Goal: Task Accomplishment & Management: Manage account settings

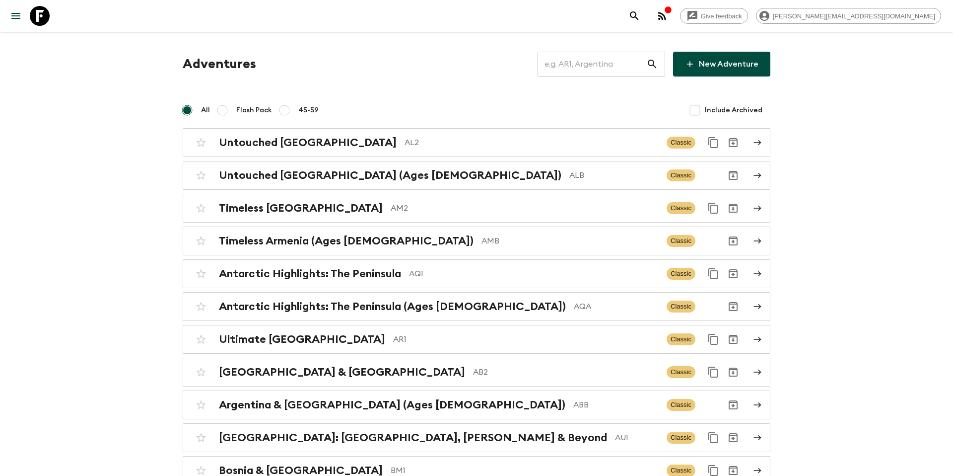
click at [608, 63] on input "text" at bounding box center [592, 64] width 109 height 28
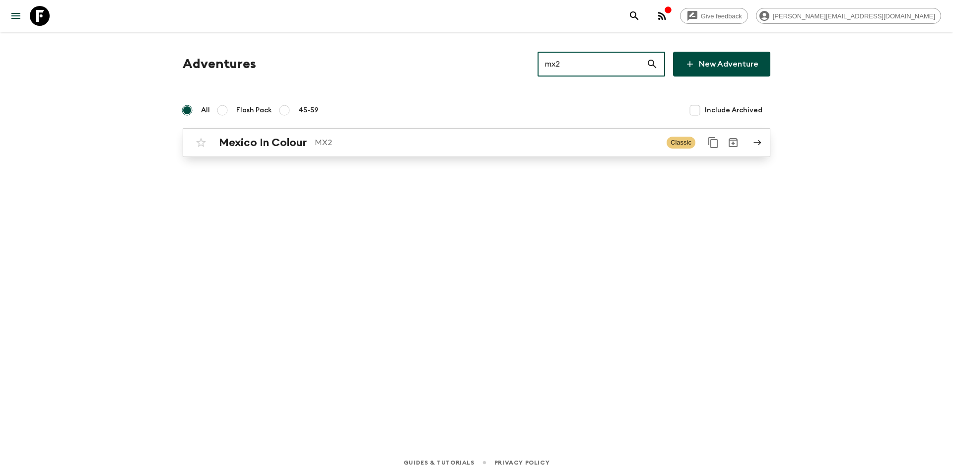
type input "mx2"
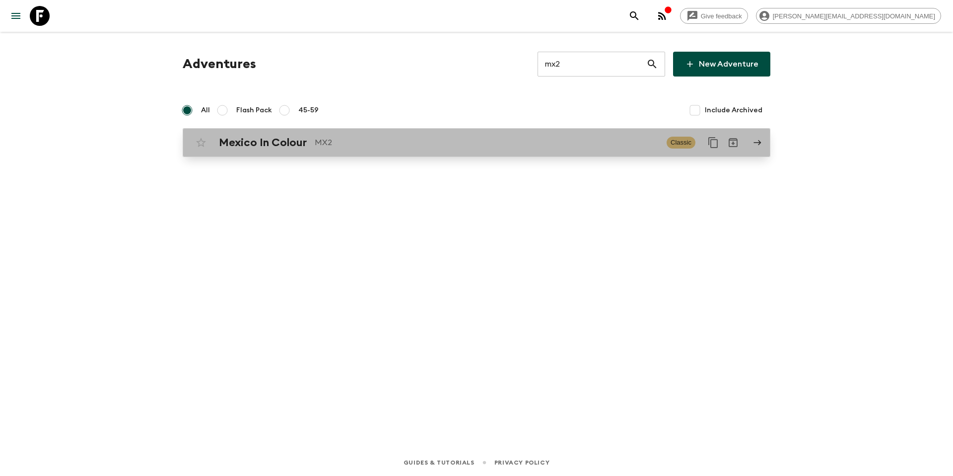
click at [430, 147] on p "MX2" at bounding box center [487, 143] width 344 height 12
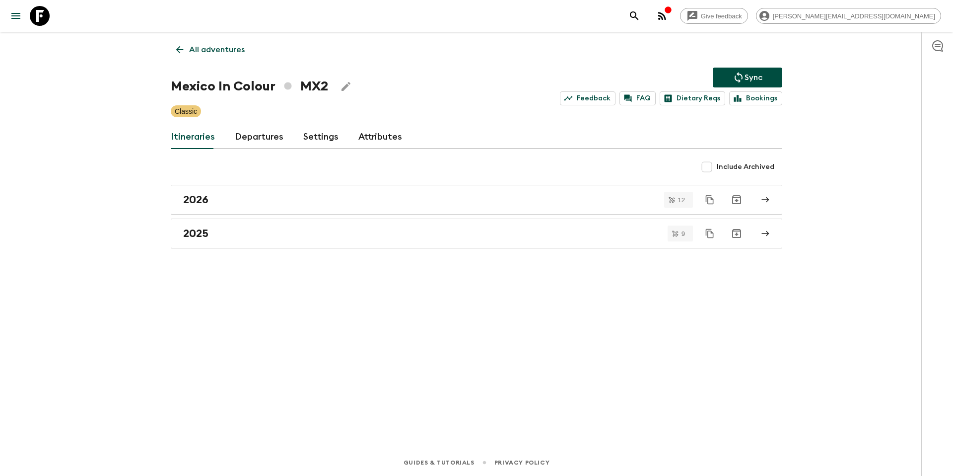
click at [256, 142] on link "Departures" at bounding box center [259, 137] width 49 height 24
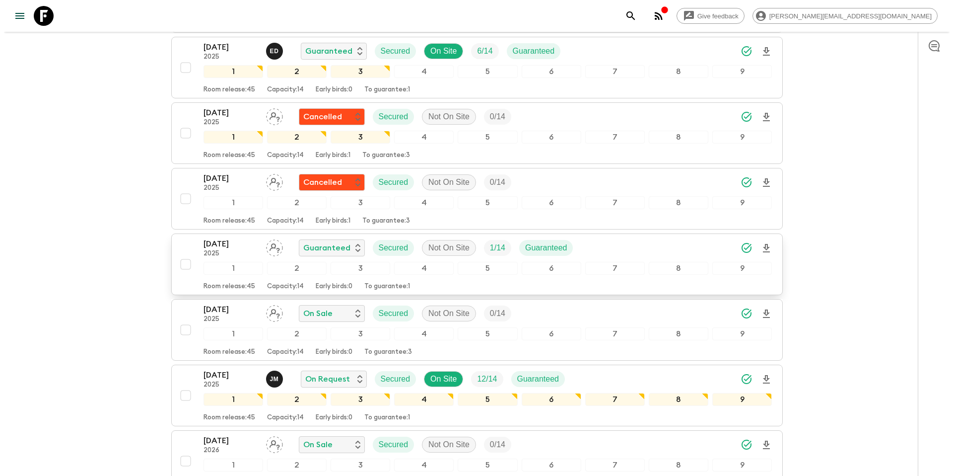
scroll to position [389, 0]
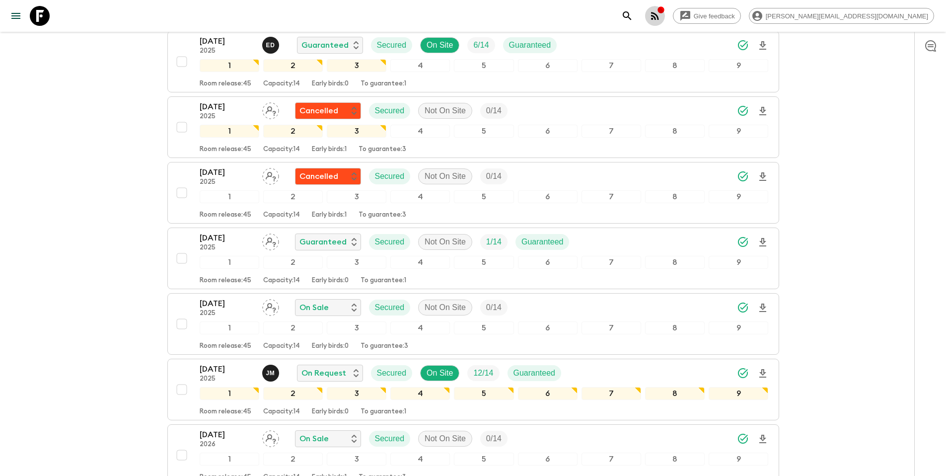
click at [661, 15] on icon "button" at bounding box center [655, 16] width 12 height 12
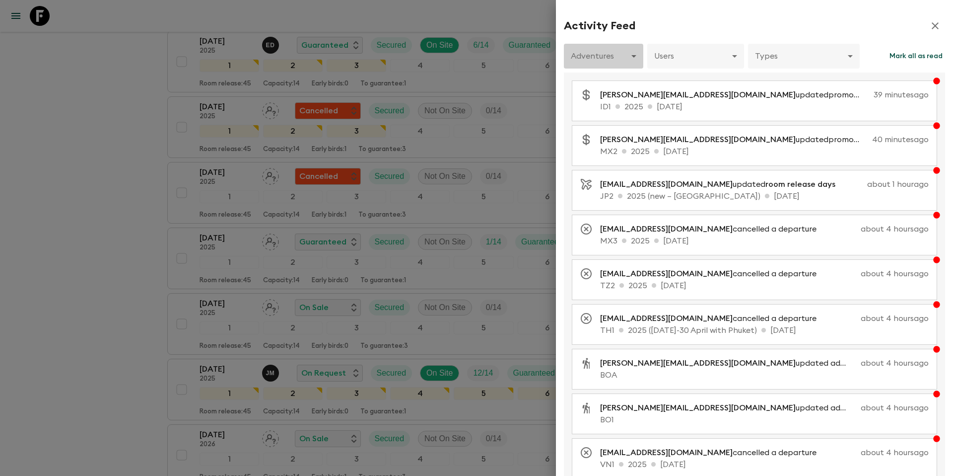
click at [636, 59] on body "Give feedback [PERSON_NAME][EMAIL_ADDRESS][DOMAIN_NAME] All adventures Mexico I…" at bounding box center [476, 454] width 953 height 1686
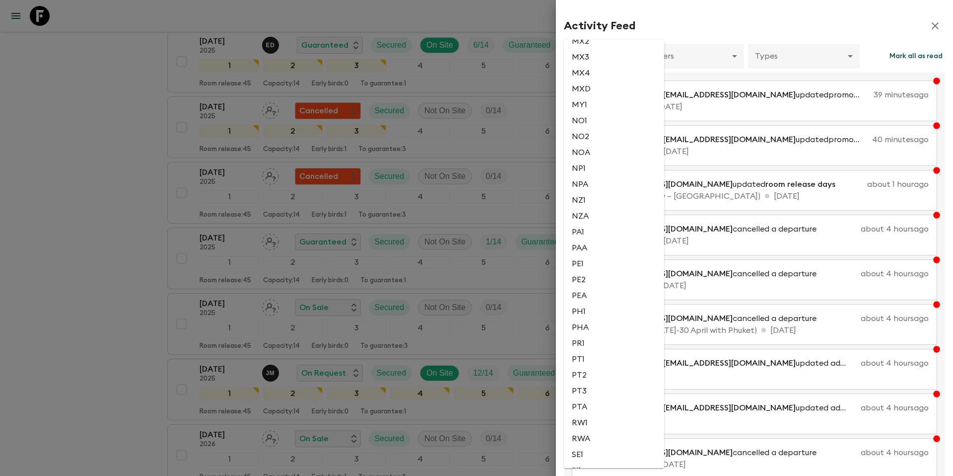
scroll to position [1821, 0]
click at [593, 47] on li "MX2" at bounding box center [614, 42] width 100 height 16
type input "51b56d1a-a842-4935-85cf-a225c8403aa2"
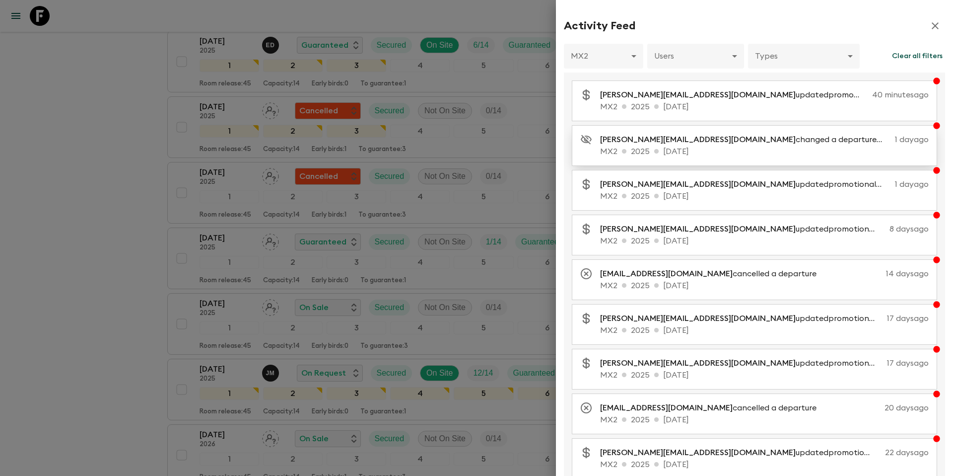
click at [762, 144] on p "[PERSON_NAME][EMAIL_ADDRESS][DOMAIN_NAME] changed a departure visibility to dra…" at bounding box center [745, 140] width 291 height 12
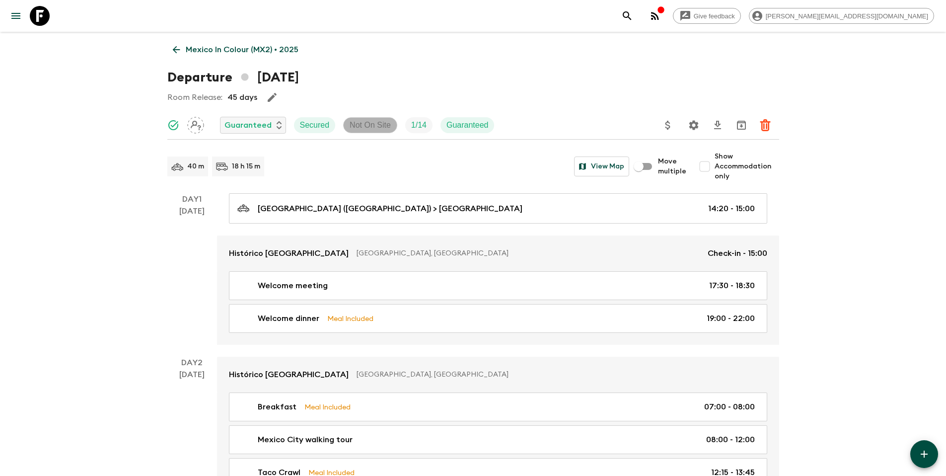
click at [373, 122] on p "Not On Site" at bounding box center [370, 125] width 41 height 12
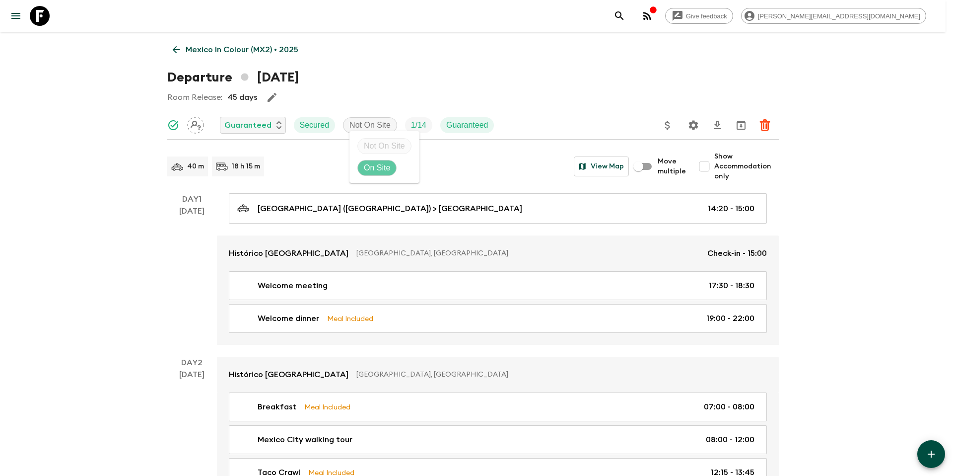
click at [376, 169] on p "On Site" at bounding box center [377, 168] width 26 height 12
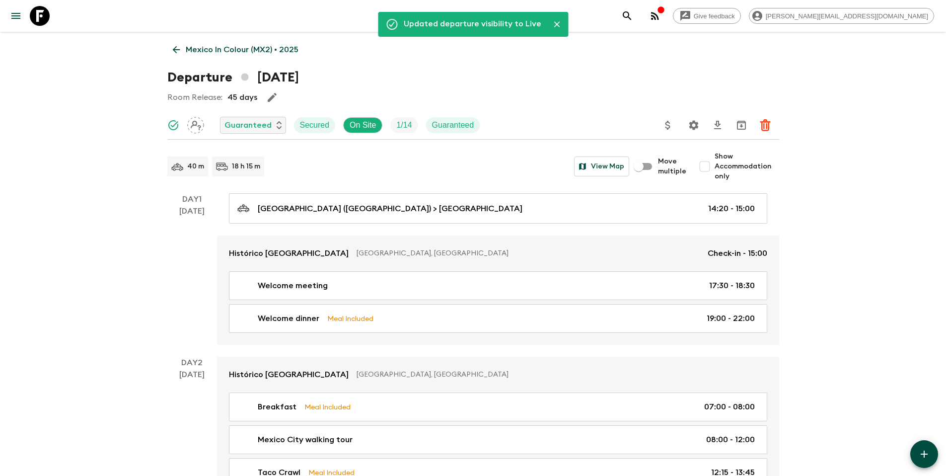
click at [256, 53] on p "Mexico In Colour (MX2) • 2025" at bounding box center [242, 50] width 113 height 12
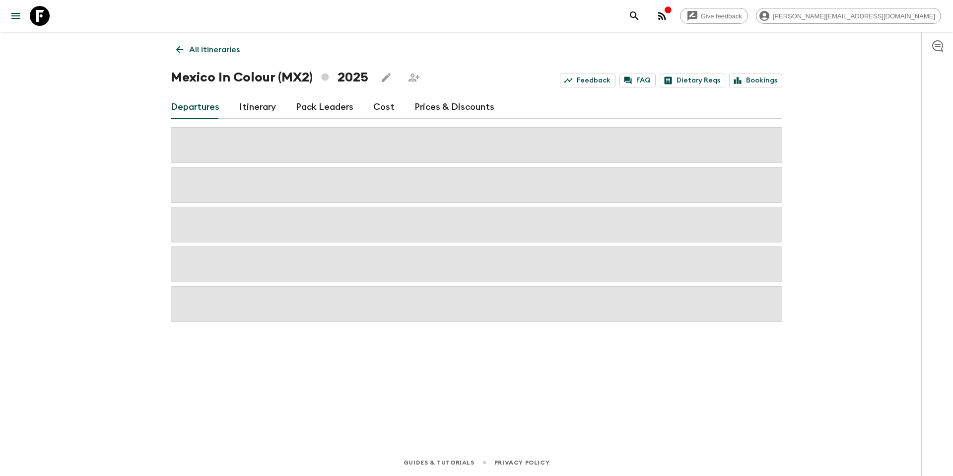
click at [220, 49] on p "All itineraries" at bounding box center [214, 50] width 51 height 12
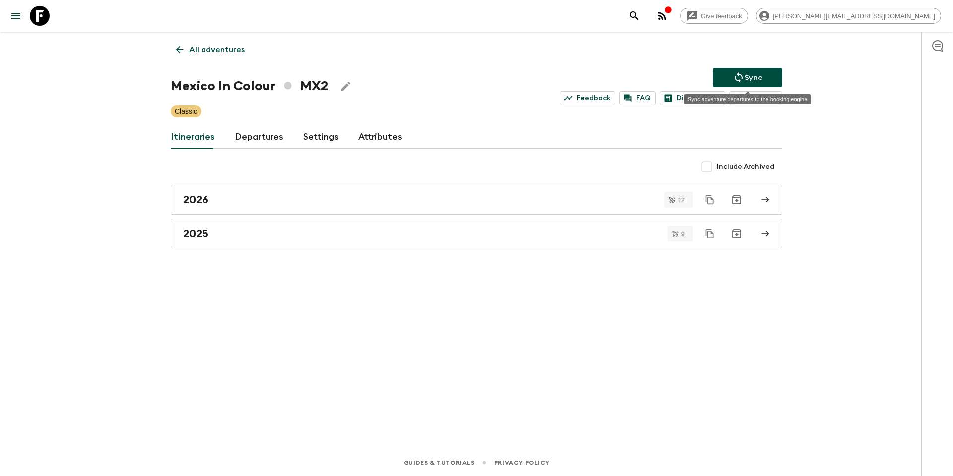
click at [755, 76] on p "Sync" at bounding box center [754, 77] width 18 height 12
click at [256, 138] on link "Departures" at bounding box center [259, 137] width 49 height 24
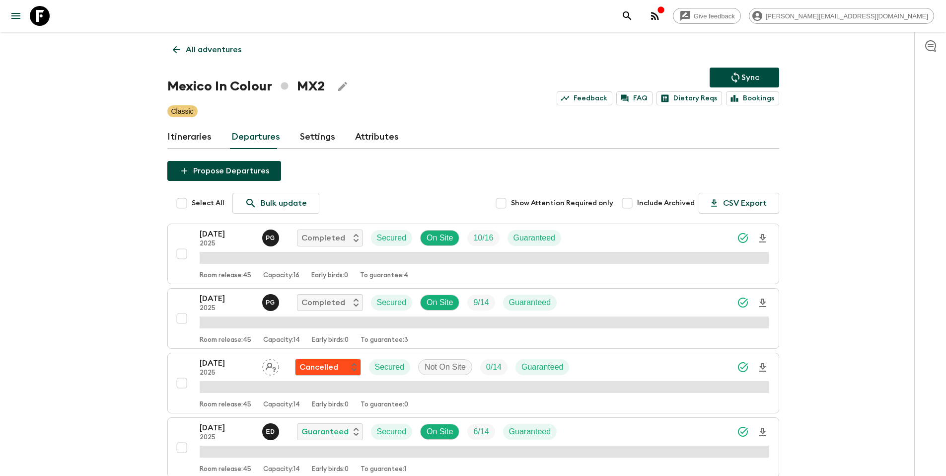
scroll to position [383, 0]
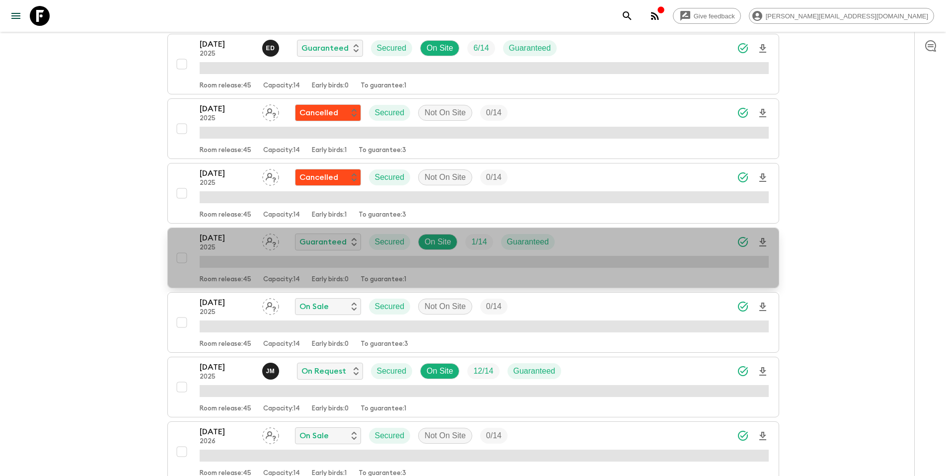
click at [593, 247] on div "[DATE] 2025 Guaranteed Secured On Site 1 / 14 Guaranteed" at bounding box center [484, 242] width 569 height 20
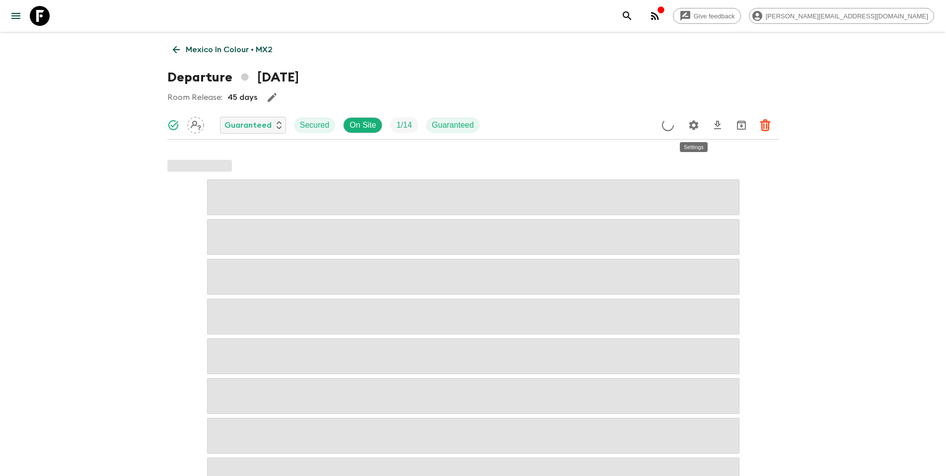
click at [693, 123] on icon "Settings" at bounding box center [694, 125] width 12 height 12
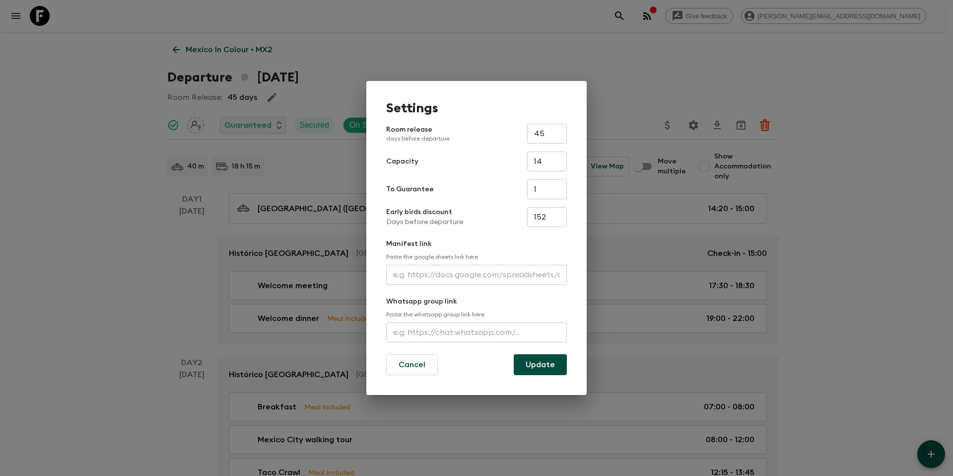
click at [656, 91] on div "Settings Room release days before departure 45 ​ Capacity 14 ​ To Guarantee 1 ​…" at bounding box center [476, 238] width 953 height 476
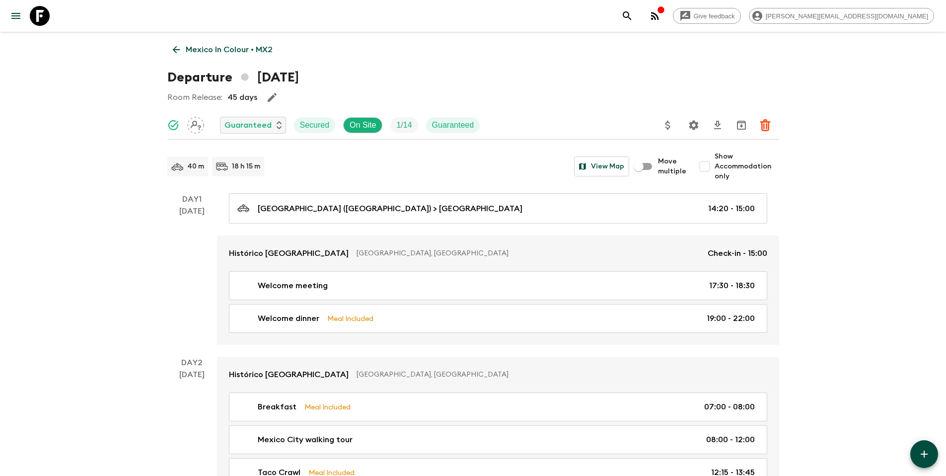
click at [667, 122] on icon "Update Price, Early Bird Discount and Costs" at bounding box center [667, 125] width 5 height 9
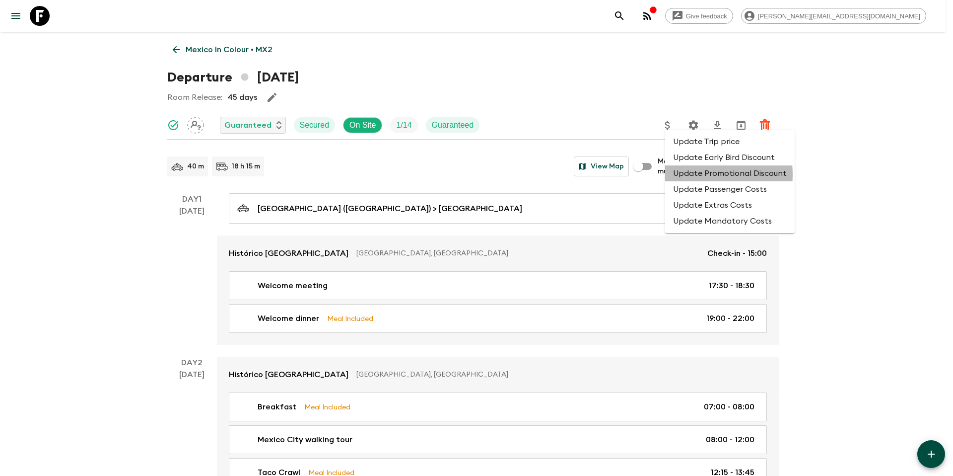
click at [688, 174] on li "Update Promotional Discount" at bounding box center [730, 173] width 130 height 16
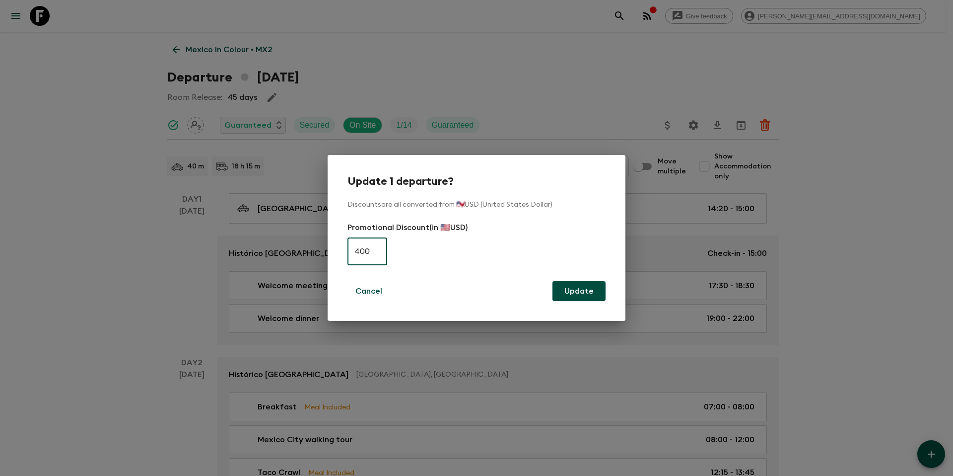
click at [457, 83] on div "Update 1 departure? Discounts are all converted from 🇺🇸USD (United States Dolla…" at bounding box center [476, 238] width 953 height 476
